Goal: Task Accomplishment & Management: Manage account settings

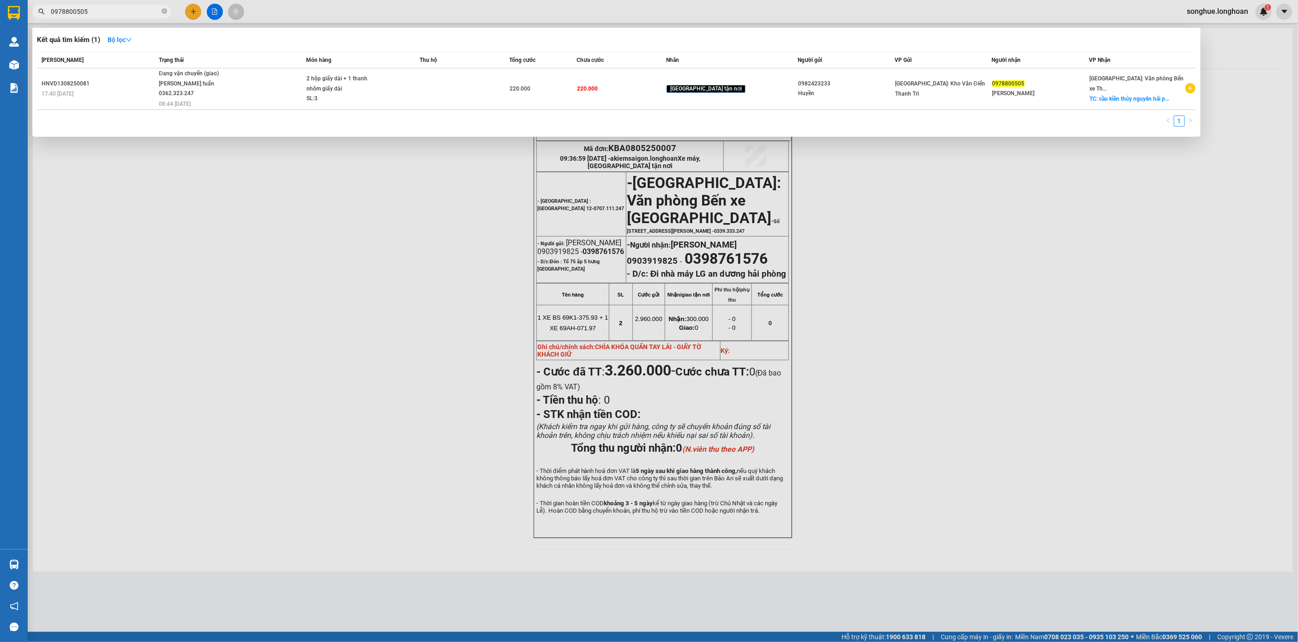
click at [160, 8] on span "0978800505" at bounding box center [101, 12] width 138 height 14
click at [163, 11] on icon "close-circle" at bounding box center [165, 11] width 6 height 6
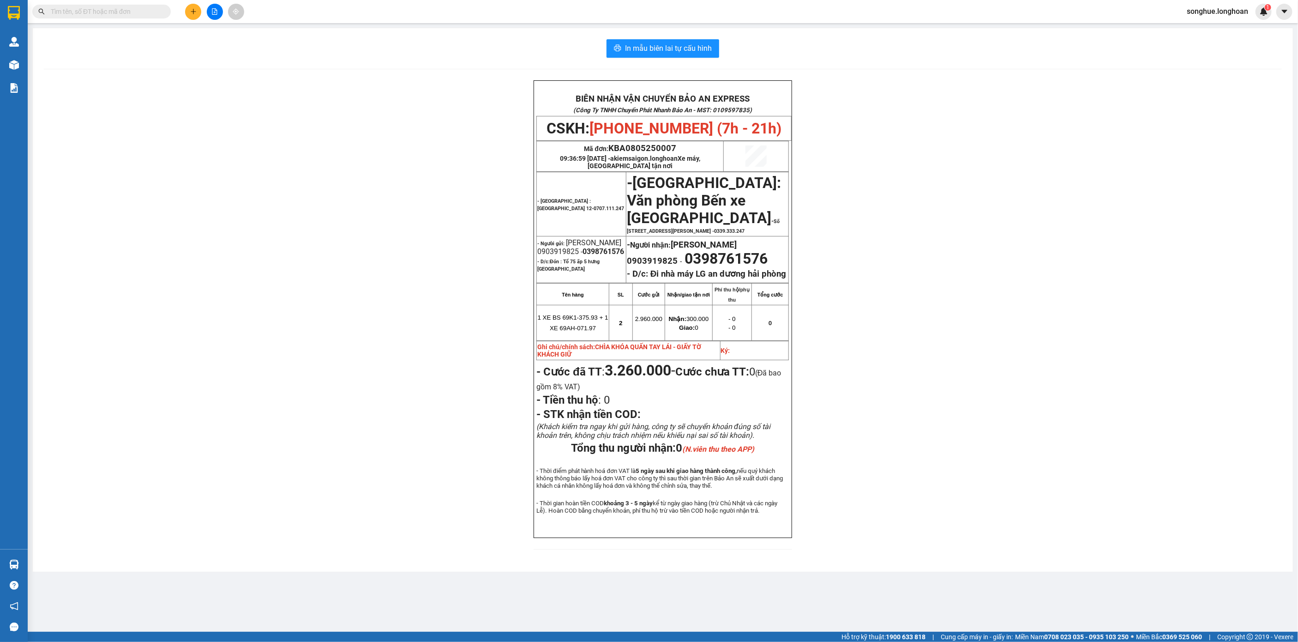
paste input "0972330337"
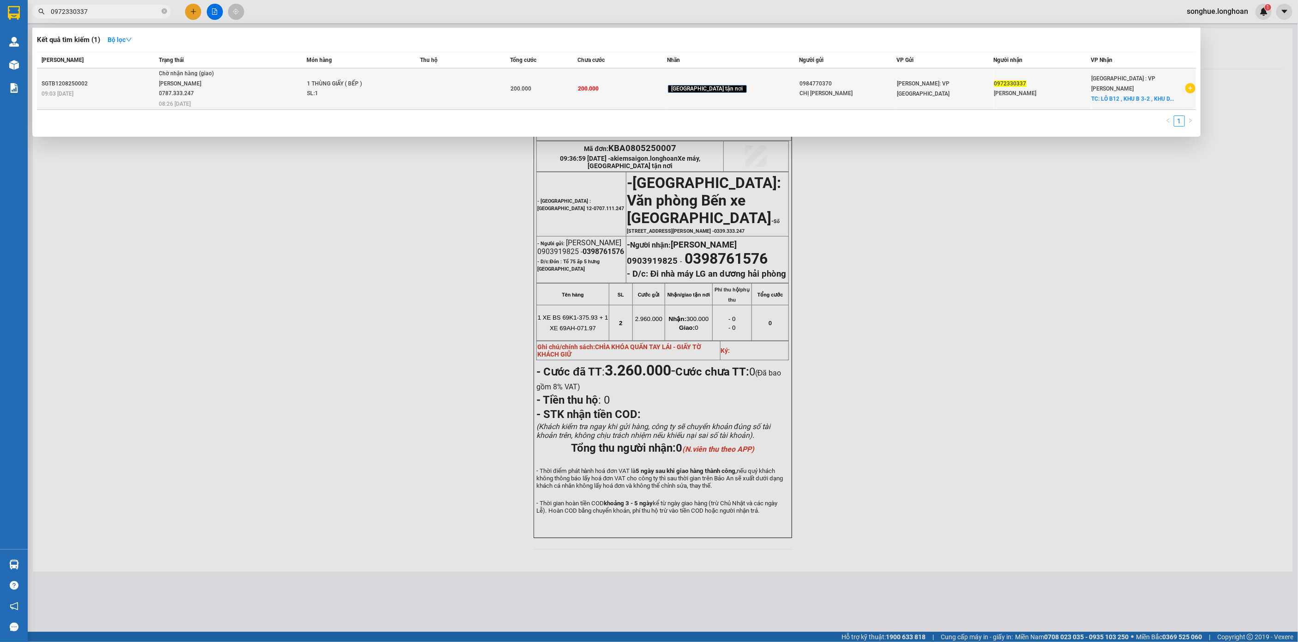
type input "0972330337"
click at [252, 99] on td "Chờ nhận hàng (giao) [PERSON_NAME] 0787.333.247 08:26 [DATE]" at bounding box center [232, 89] width 150 height 42
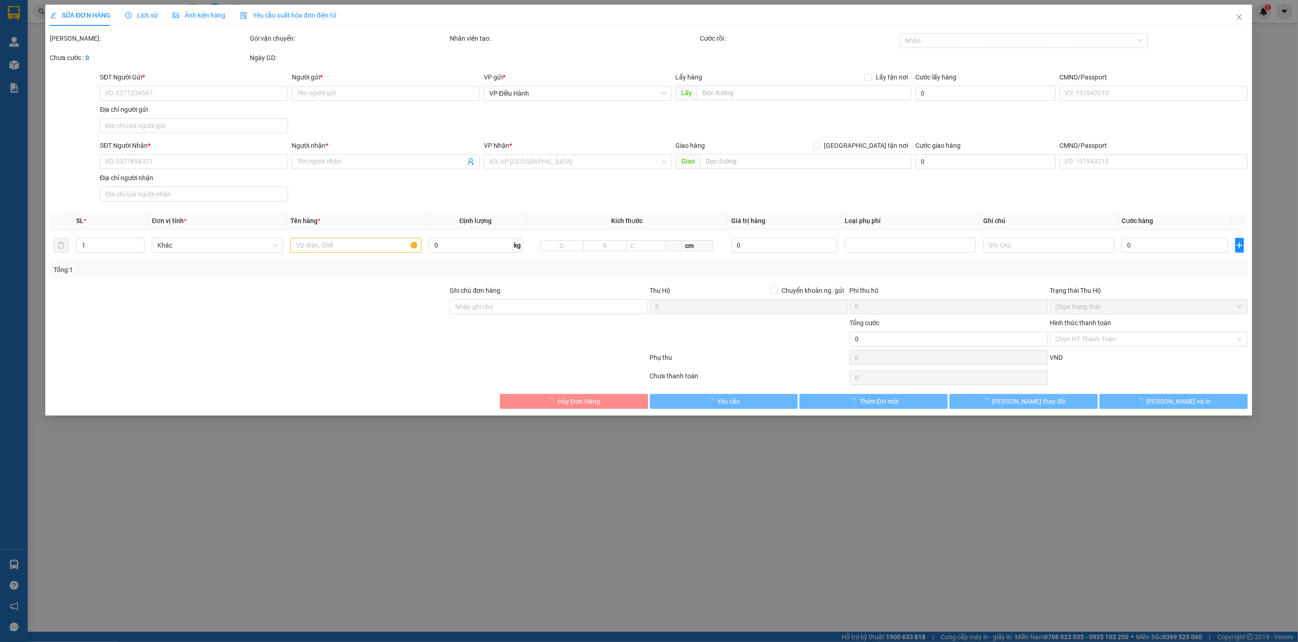
type input "0984770370"
type input "CHỊ [PERSON_NAME]"
type input "0972330337"
type input "[PERSON_NAME]"
checkbox input "true"
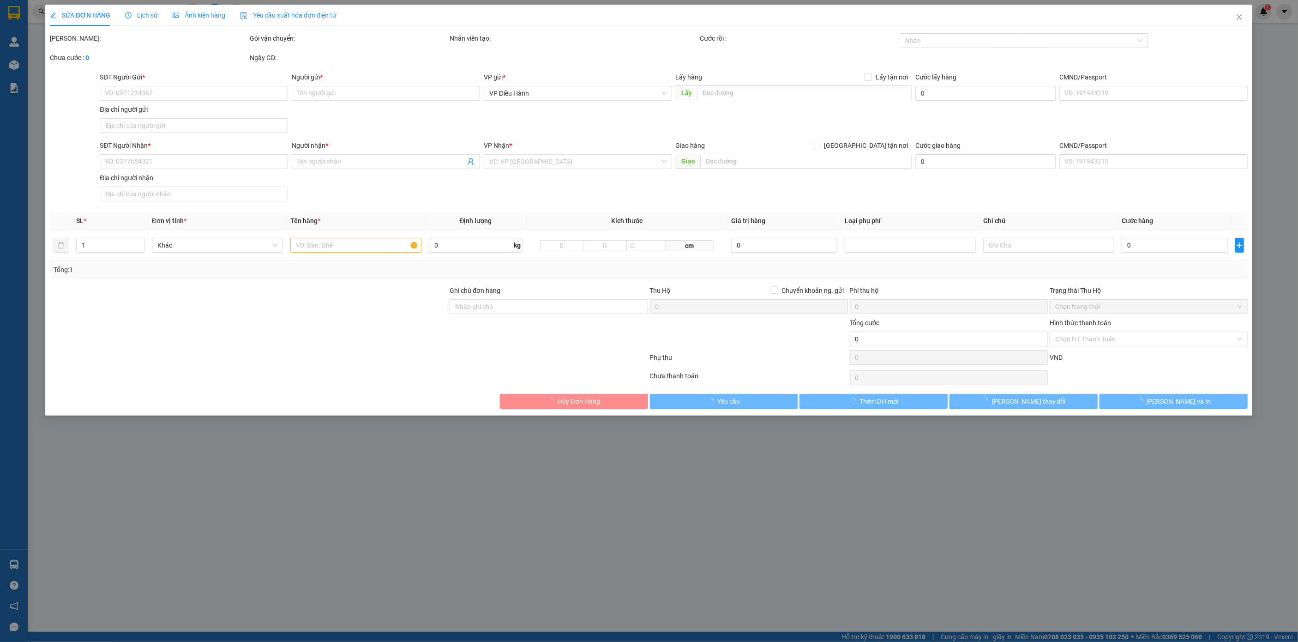
type input "LÔ B12 , KHU B 3-2 , KHU DÂN CƯ KHÁCH SẠN CĂN HỘ DỊCH VỤ 2/9 , [GEOGRAPHIC_DATA…"
type input "200.000"
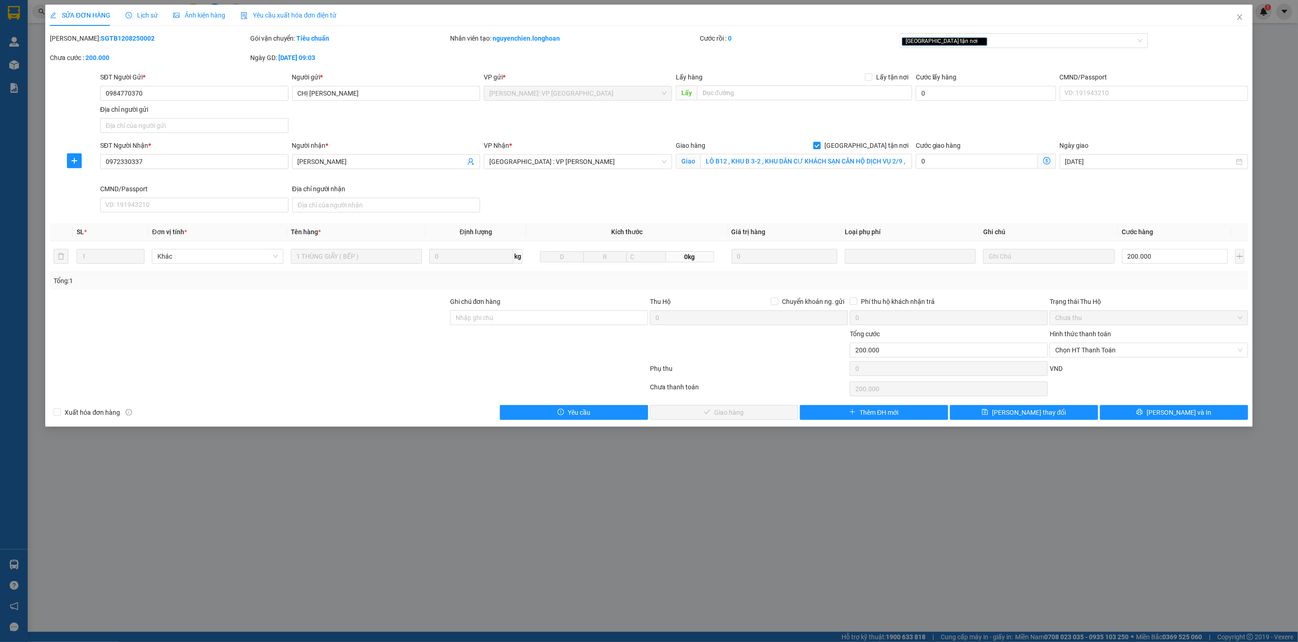
click at [154, 17] on span "Lịch sử" at bounding box center [142, 15] width 33 height 7
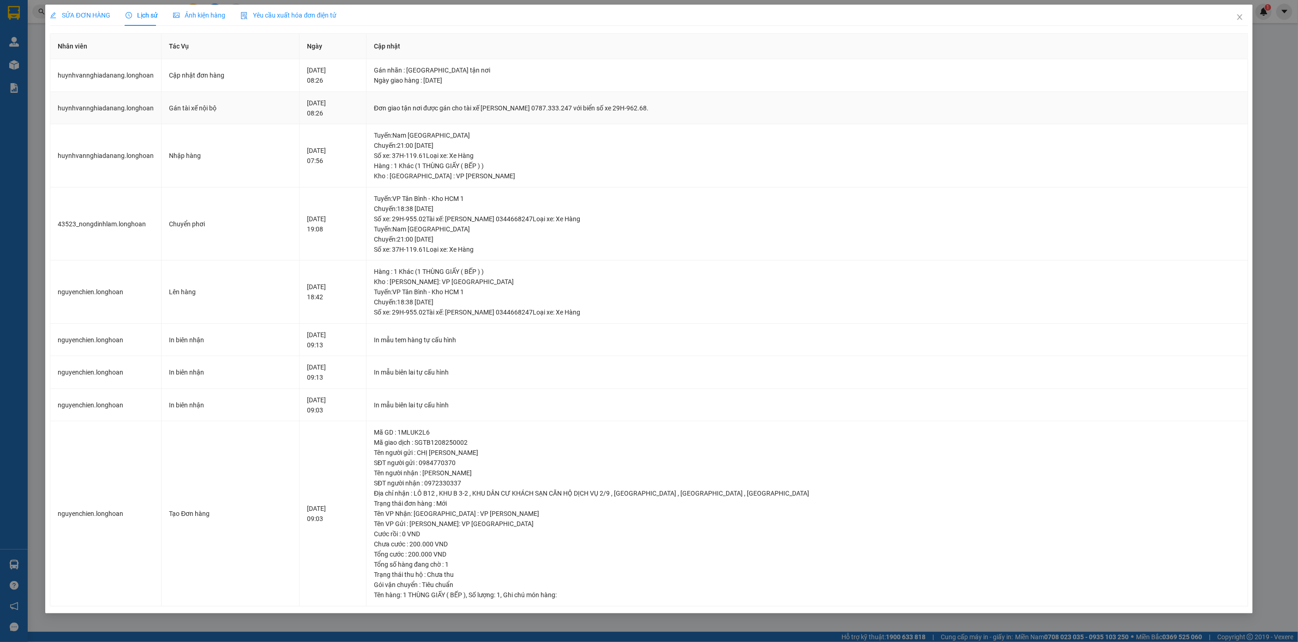
click at [496, 108] on div "Đơn giao tận nơi được gán cho tài xế [PERSON_NAME] 0787.333.247 với biển số xe …" at bounding box center [807, 108] width 866 height 10
copy div "Đơn giao tận nơi được gán cho tài xế [PERSON_NAME] 0787.333.247 với biển số xe …"
